Goal: Transaction & Acquisition: Purchase product/service

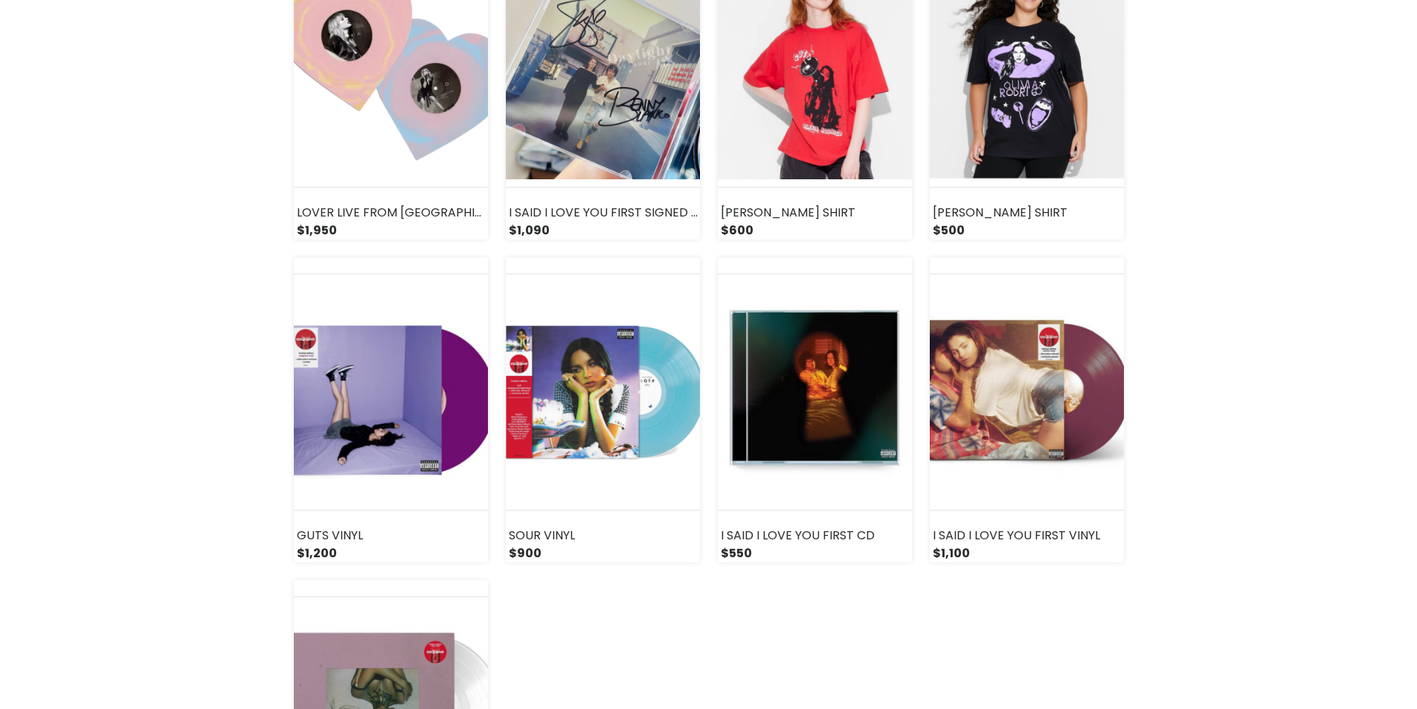
scroll to position [1934, 0]
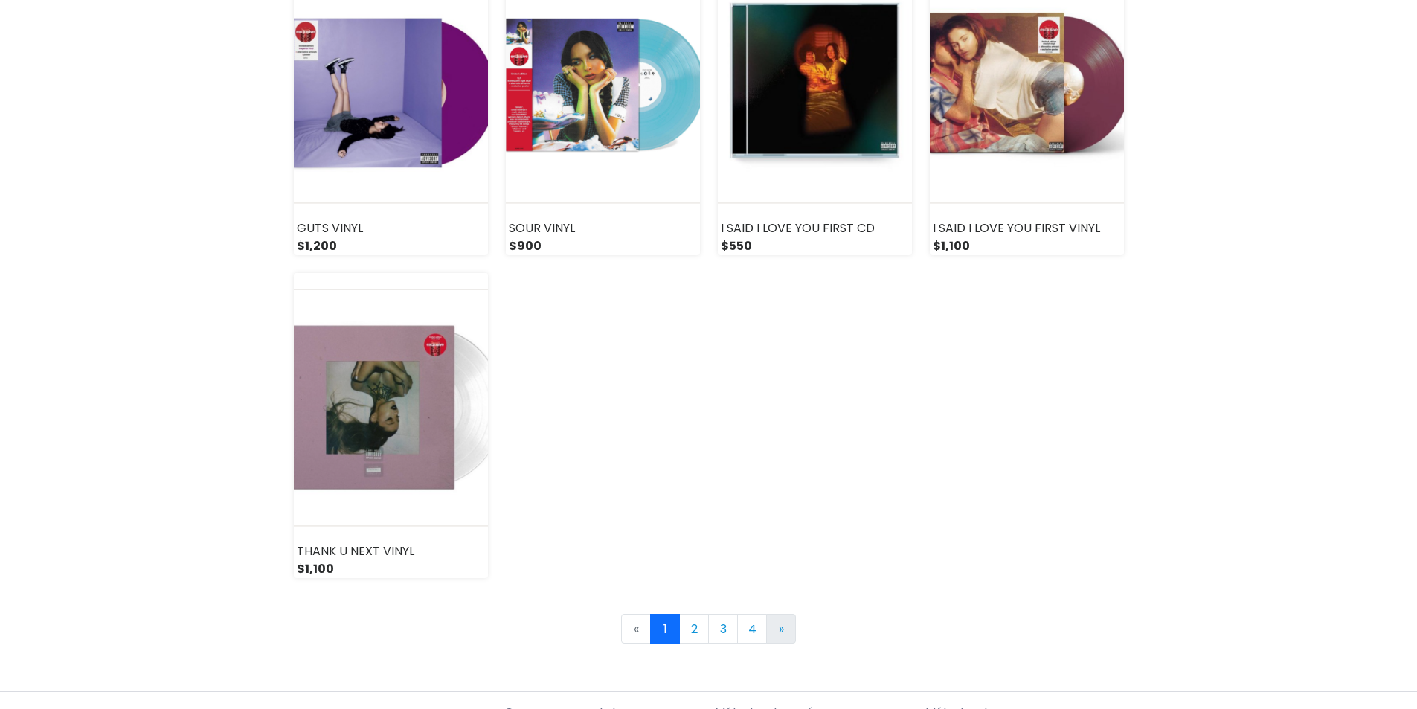
click at [786, 633] on link "» Next" at bounding box center [781, 629] width 30 height 30
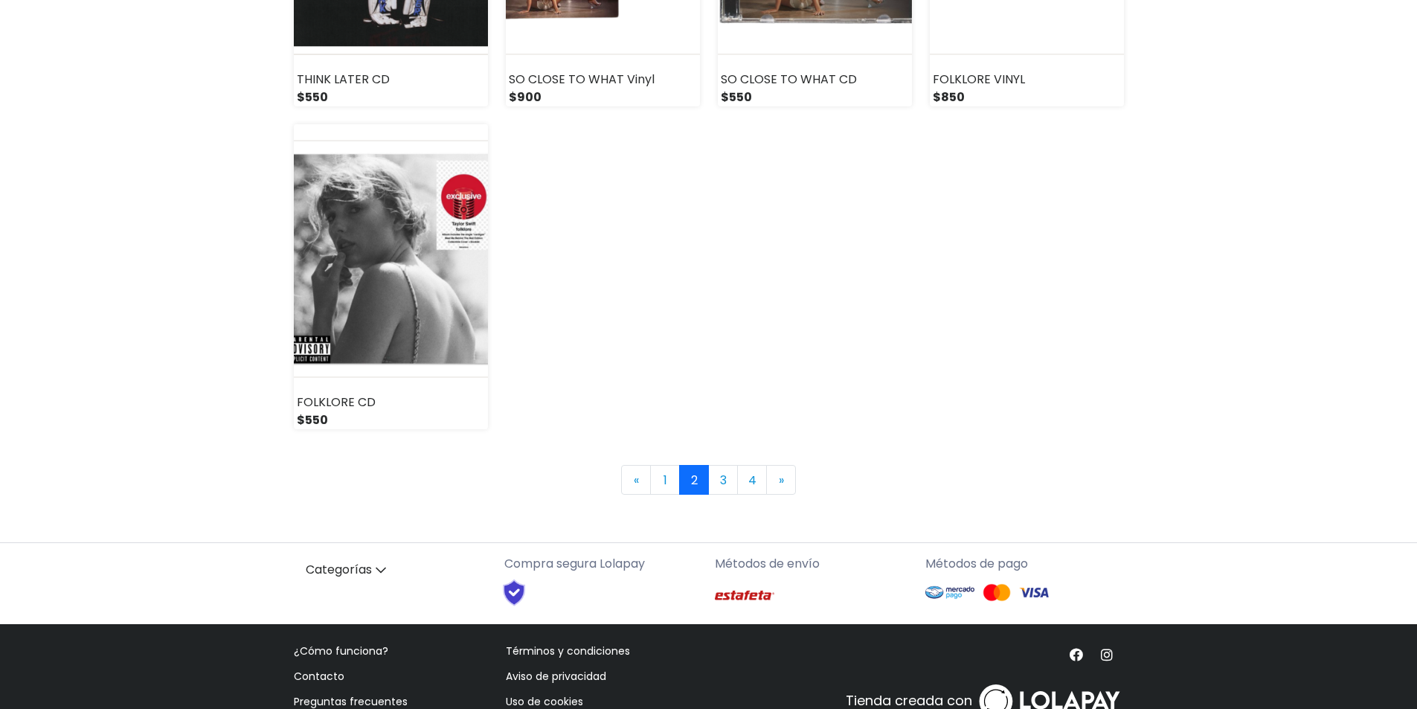
scroll to position [2126, 0]
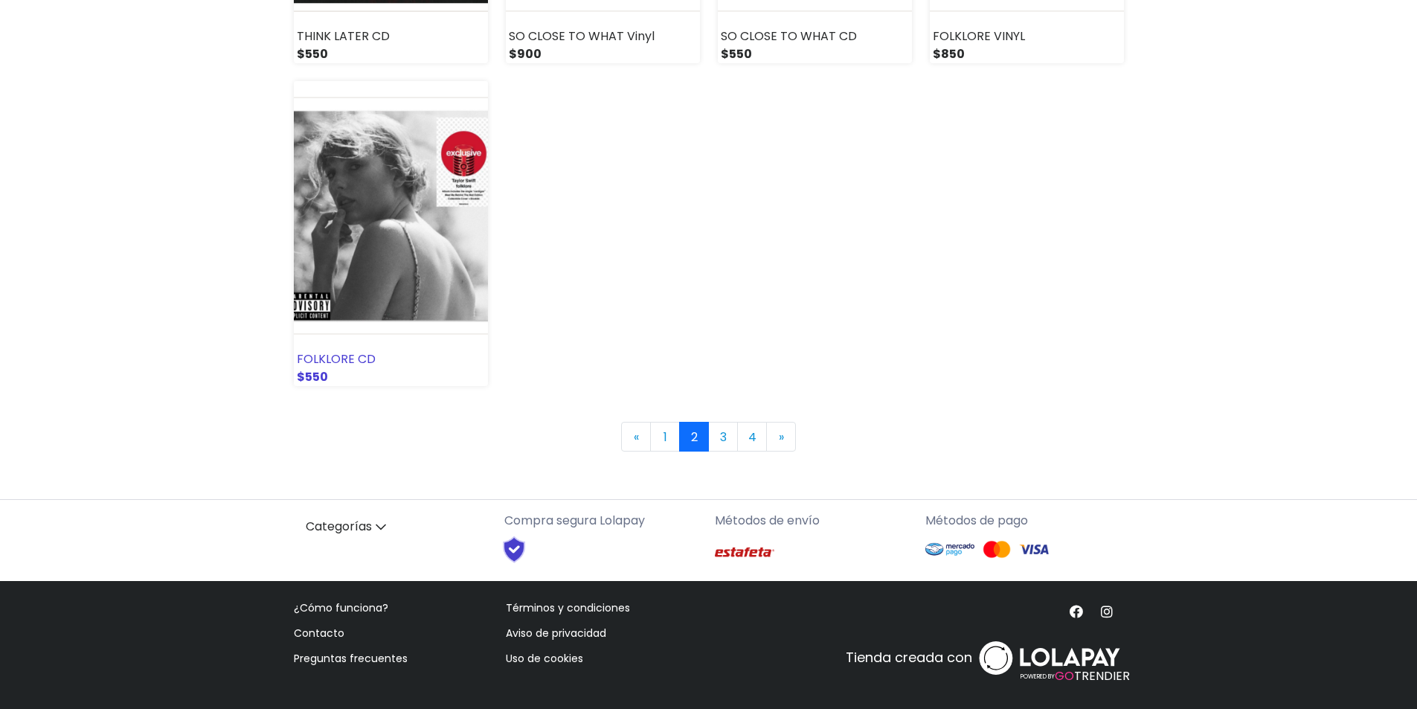
click at [392, 365] on div "FOLKLORE CD" at bounding box center [391, 359] width 194 height 18
click at [720, 435] on link "3" at bounding box center [723, 437] width 30 height 30
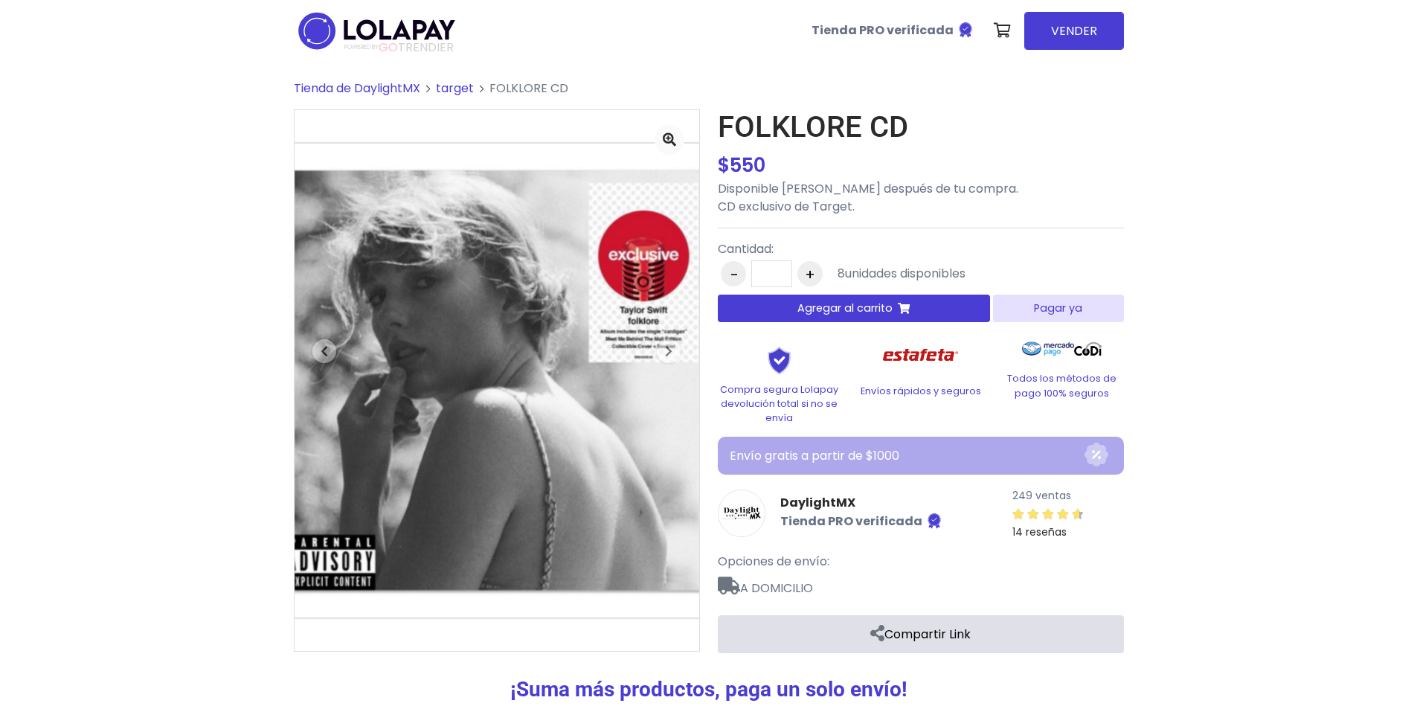
click at [841, 306] on span "Agregar al carrito" at bounding box center [845, 309] width 95 height 16
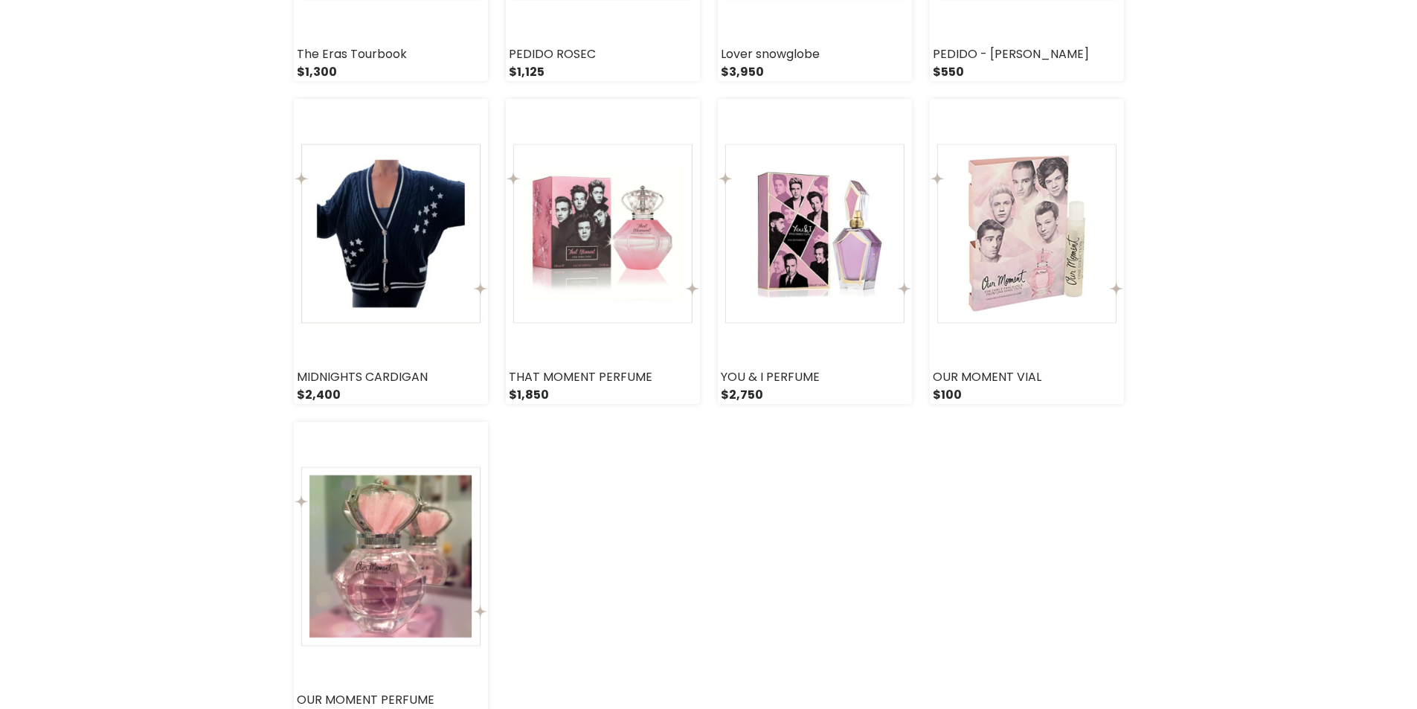
scroll to position [1860, 0]
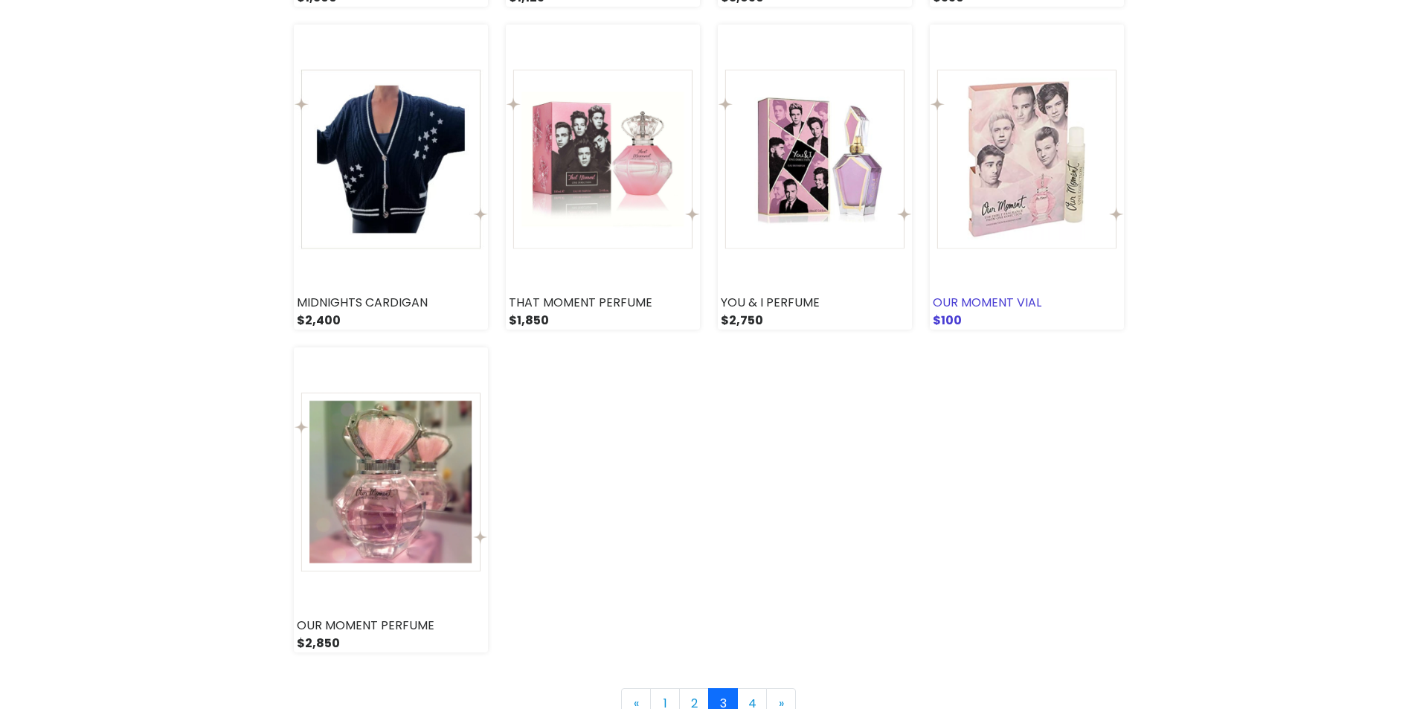
click at [1040, 215] on img at bounding box center [1027, 159] width 194 height 269
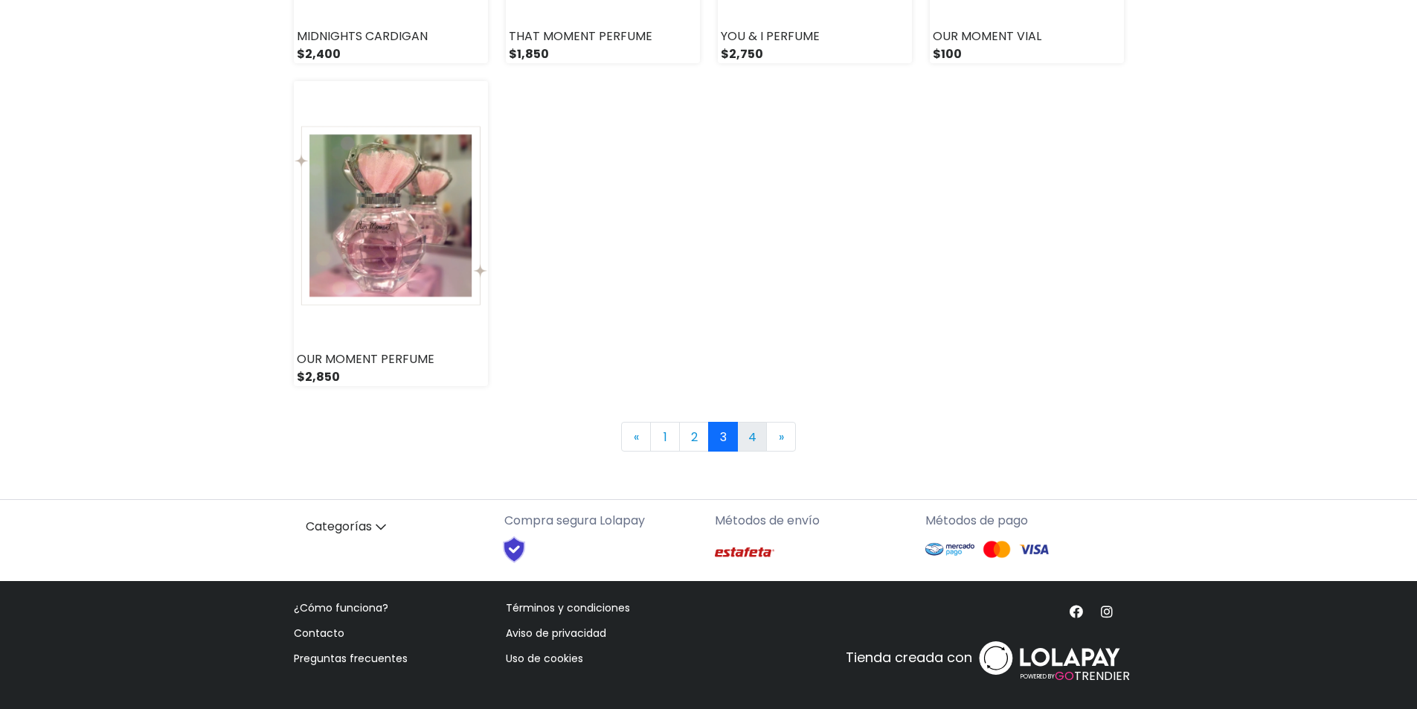
click at [751, 436] on link "4" at bounding box center [752, 437] width 30 height 30
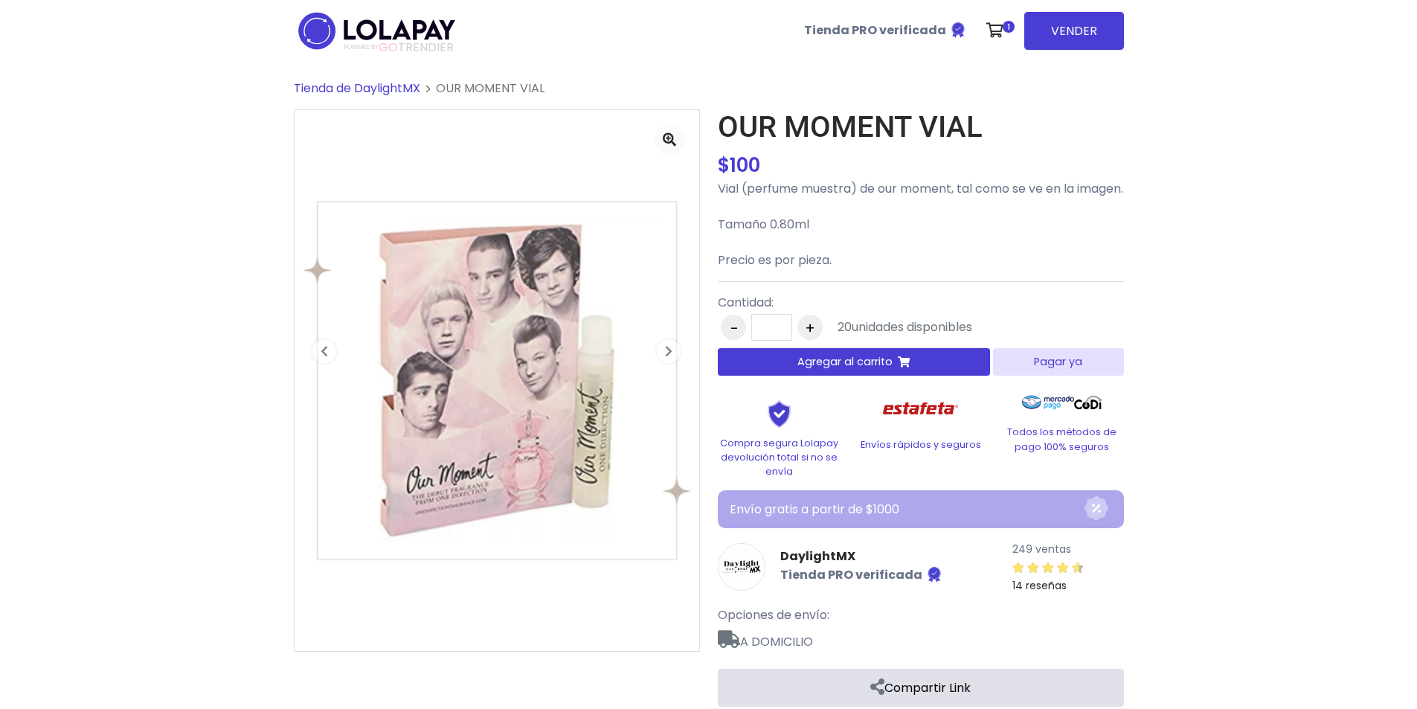
click at [932, 376] on button "Agregar al carrito" at bounding box center [854, 362] width 273 height 28
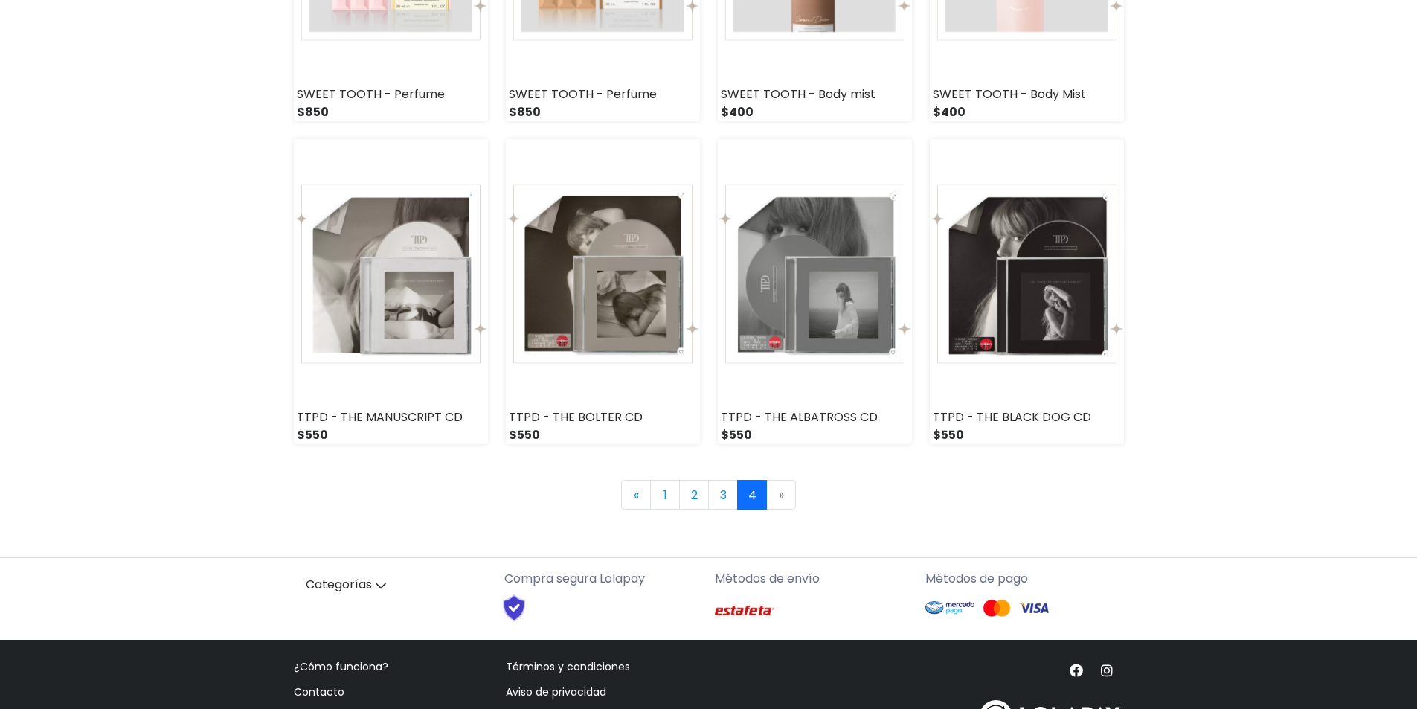
scroll to position [1158, 0]
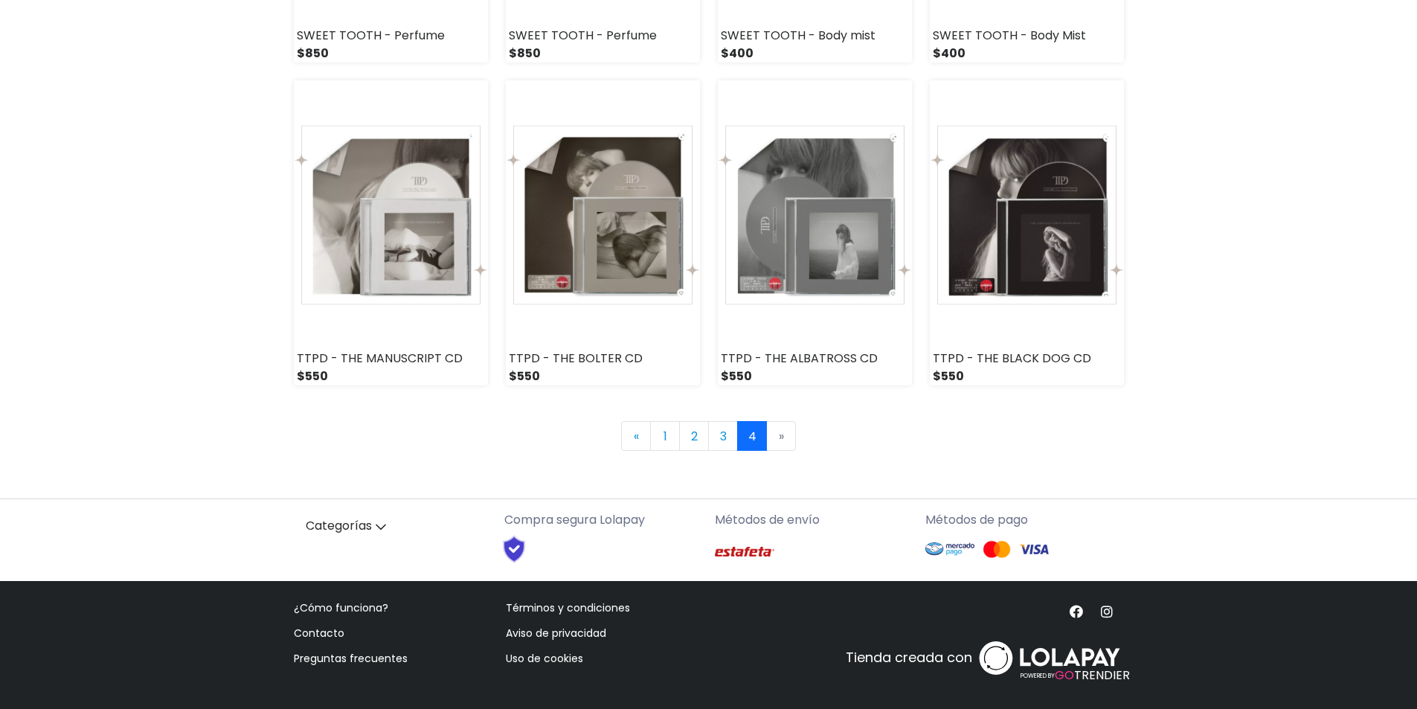
click at [786, 440] on li "» Next" at bounding box center [781, 436] width 29 height 30
click at [640, 440] on link "« Previous" at bounding box center [636, 436] width 30 height 30
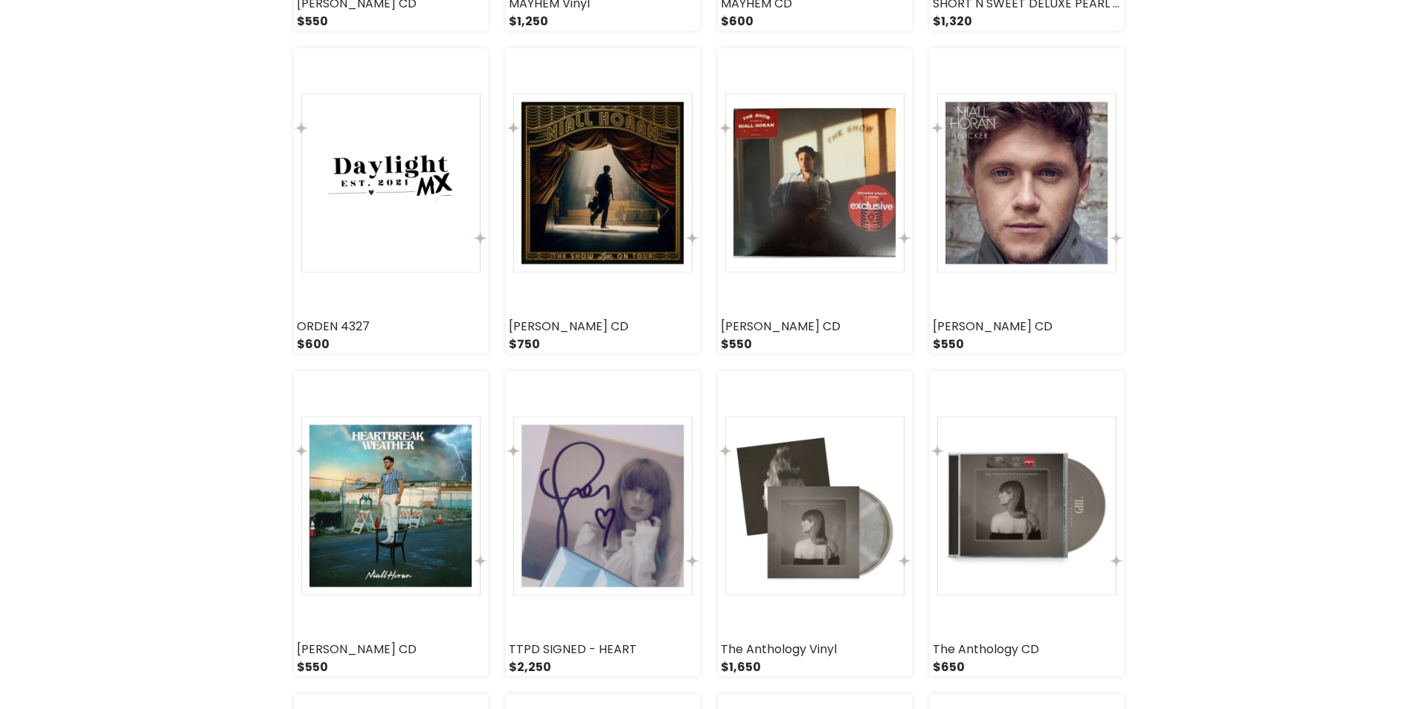
scroll to position [893, 0]
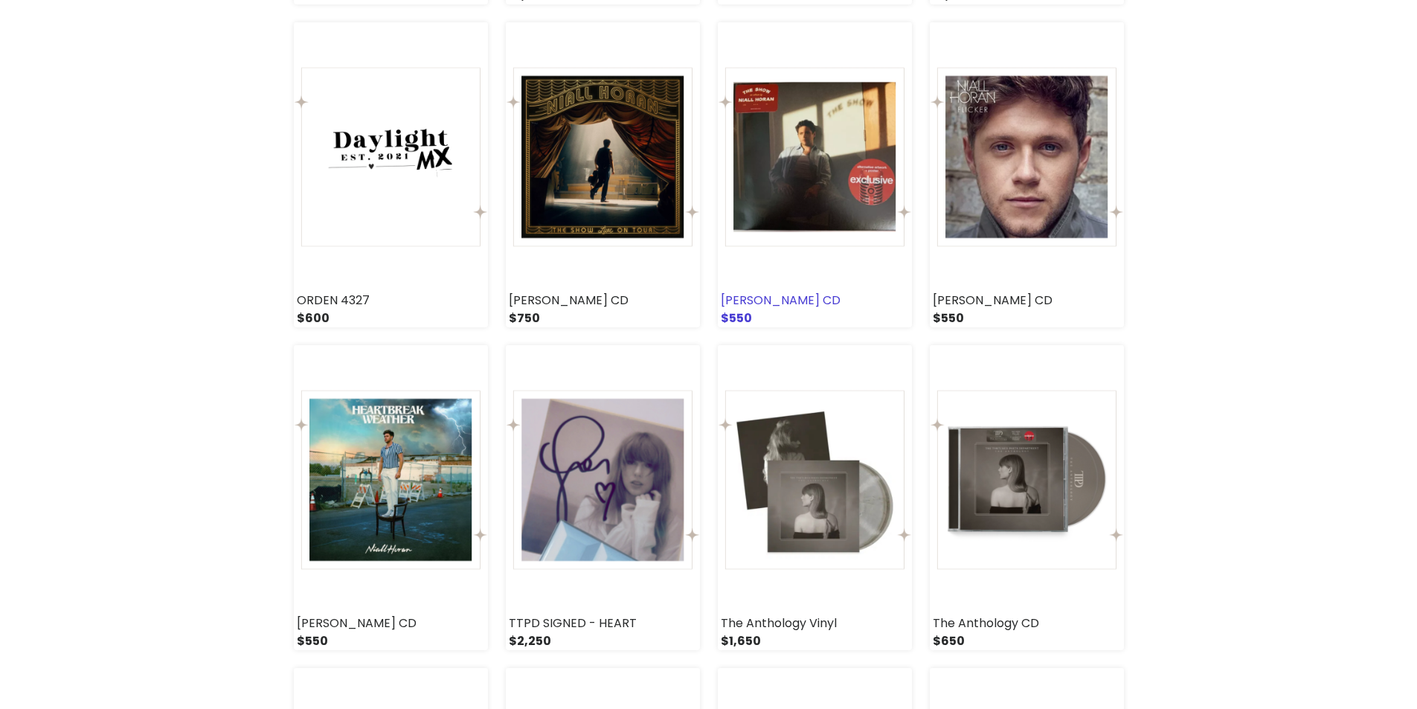
click at [825, 150] on img at bounding box center [815, 156] width 194 height 269
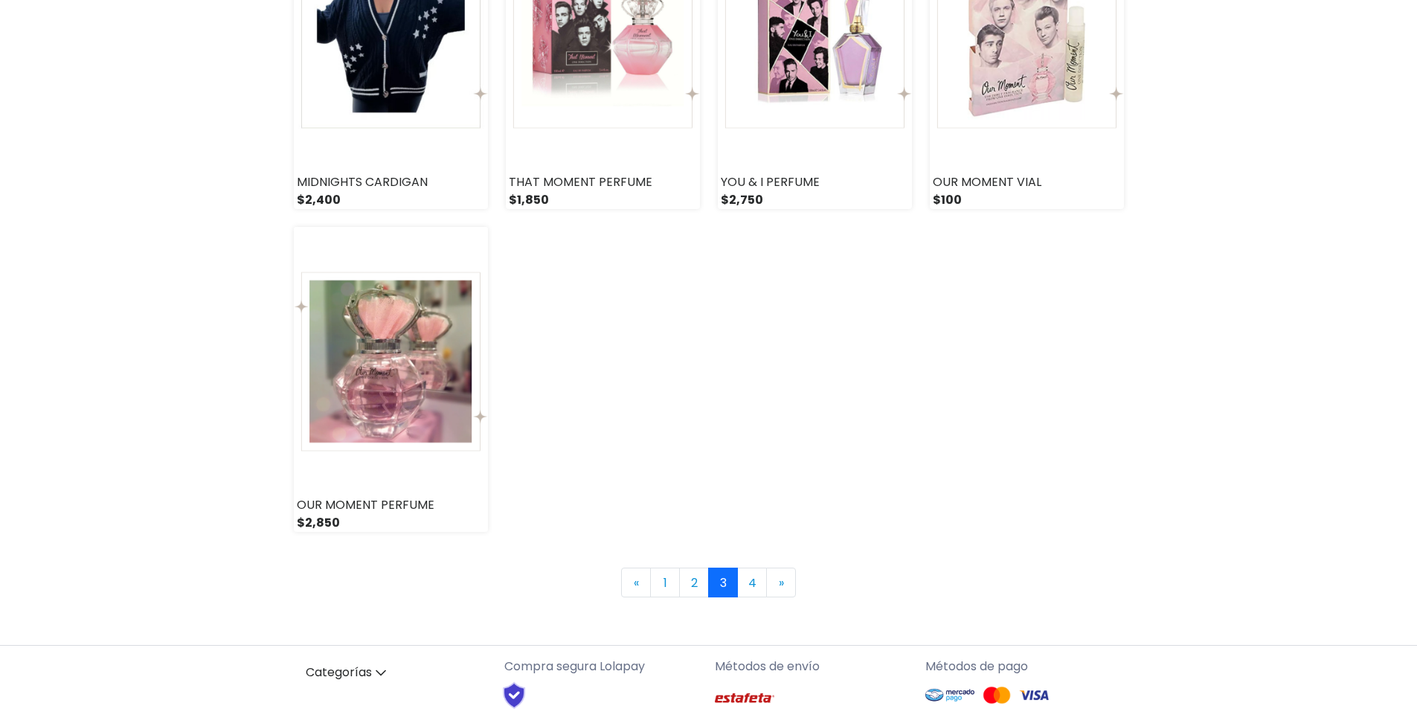
scroll to position [2126, 0]
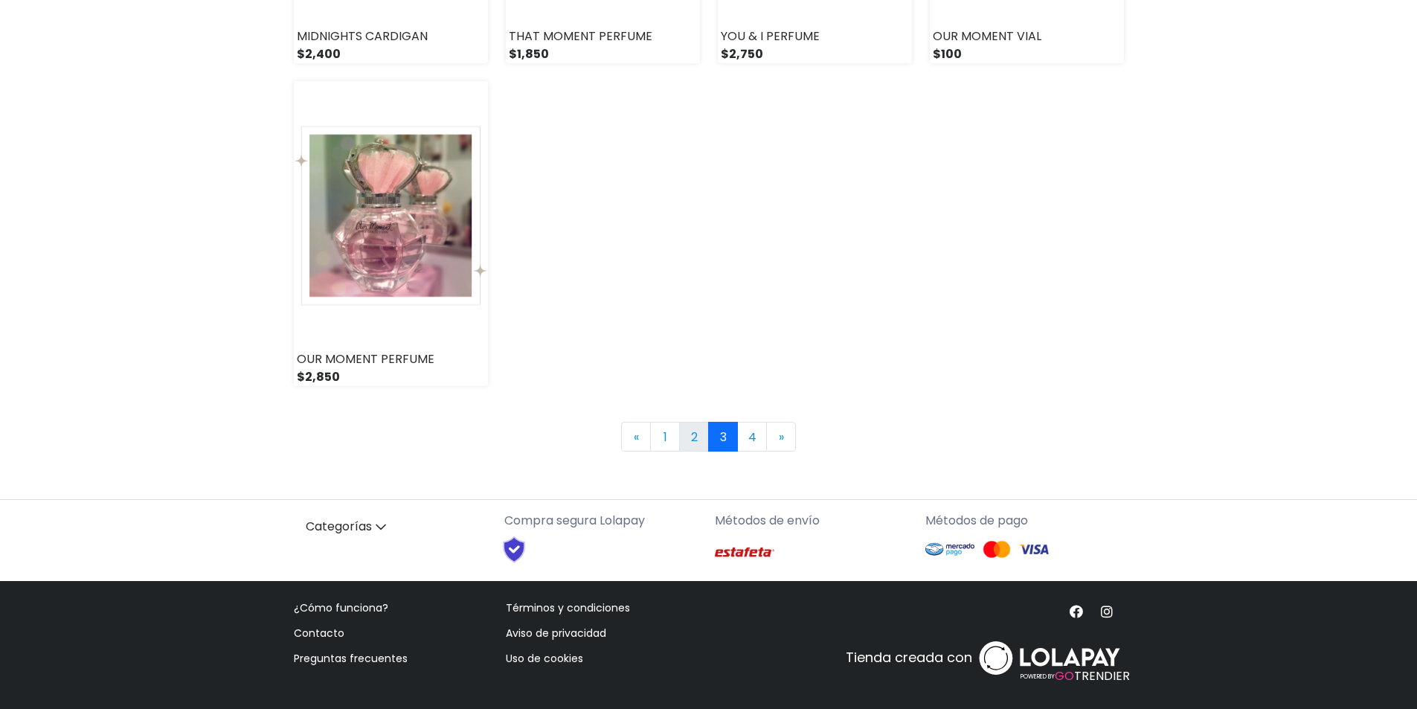
click at [687, 437] on link "2" at bounding box center [694, 437] width 30 height 30
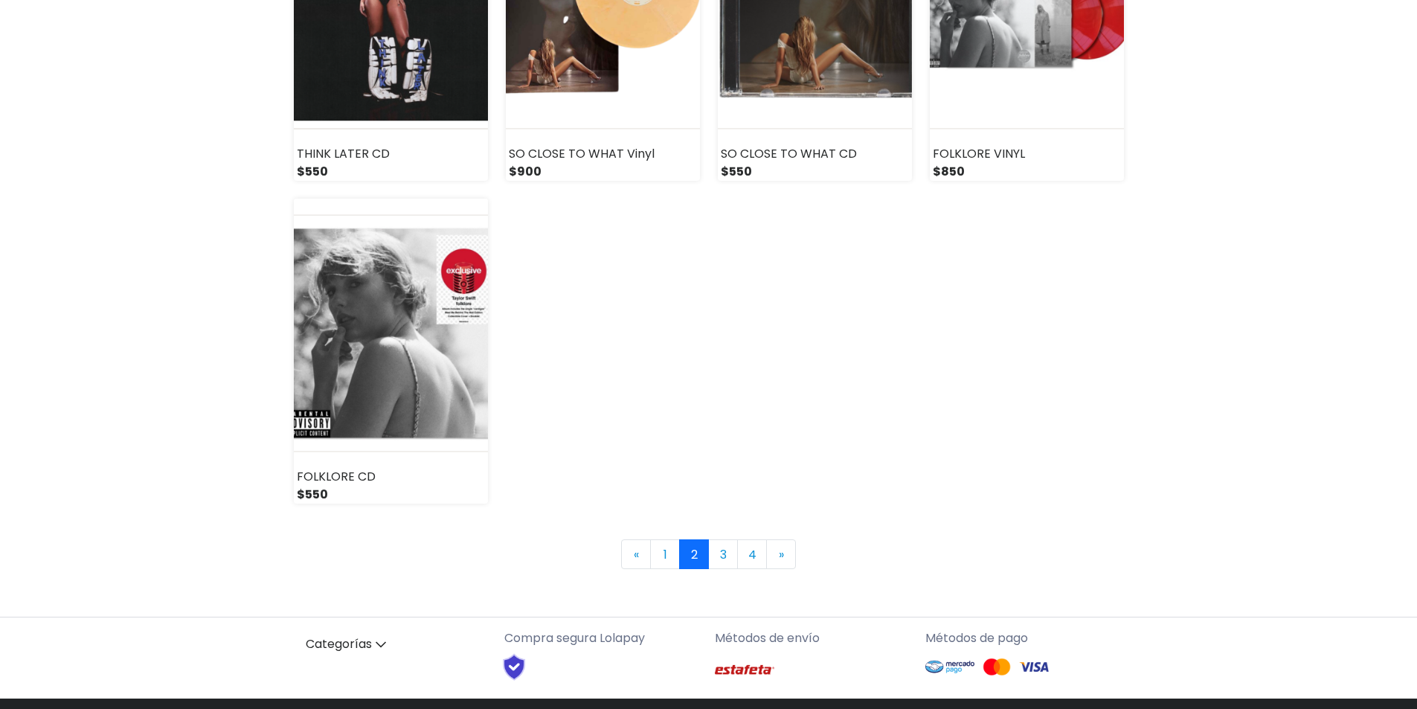
scroll to position [2083, 0]
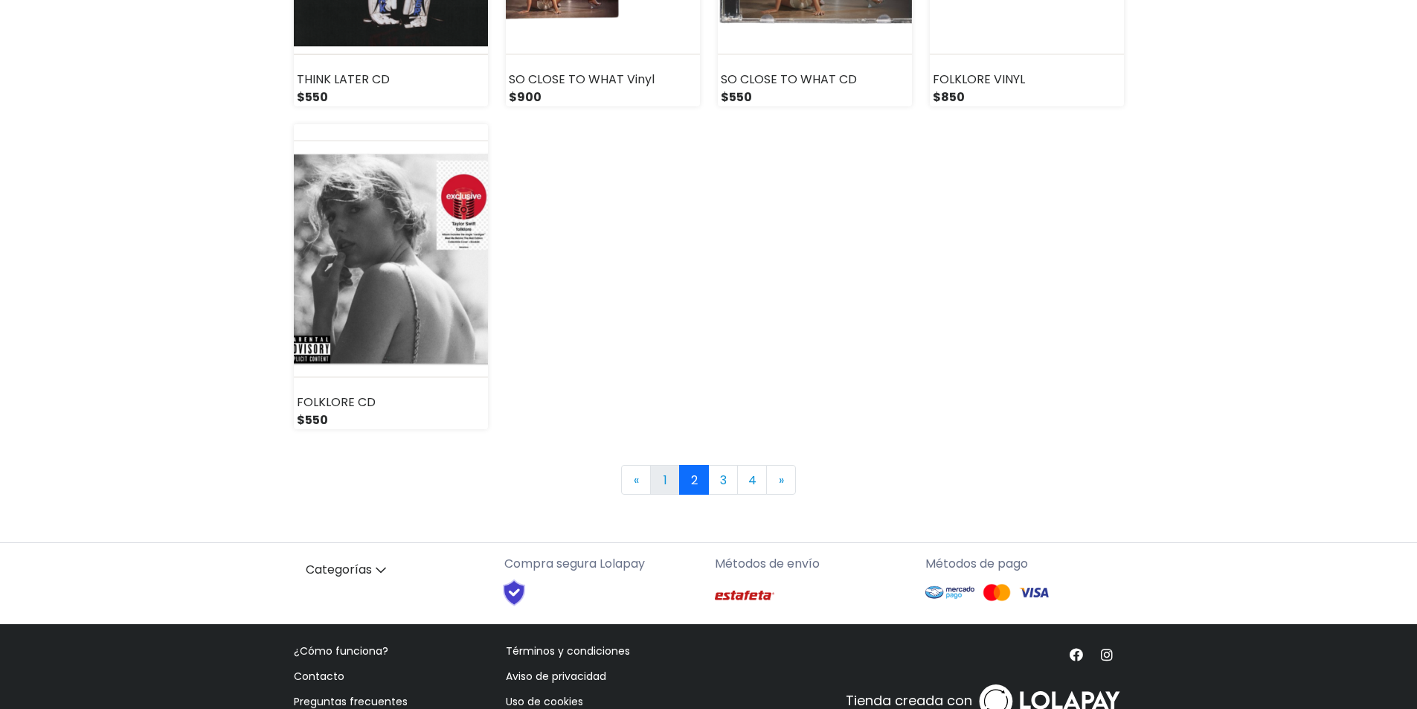
click at [660, 477] on link "1" at bounding box center [665, 480] width 30 height 30
